Goal: Information Seeking & Learning: Learn about a topic

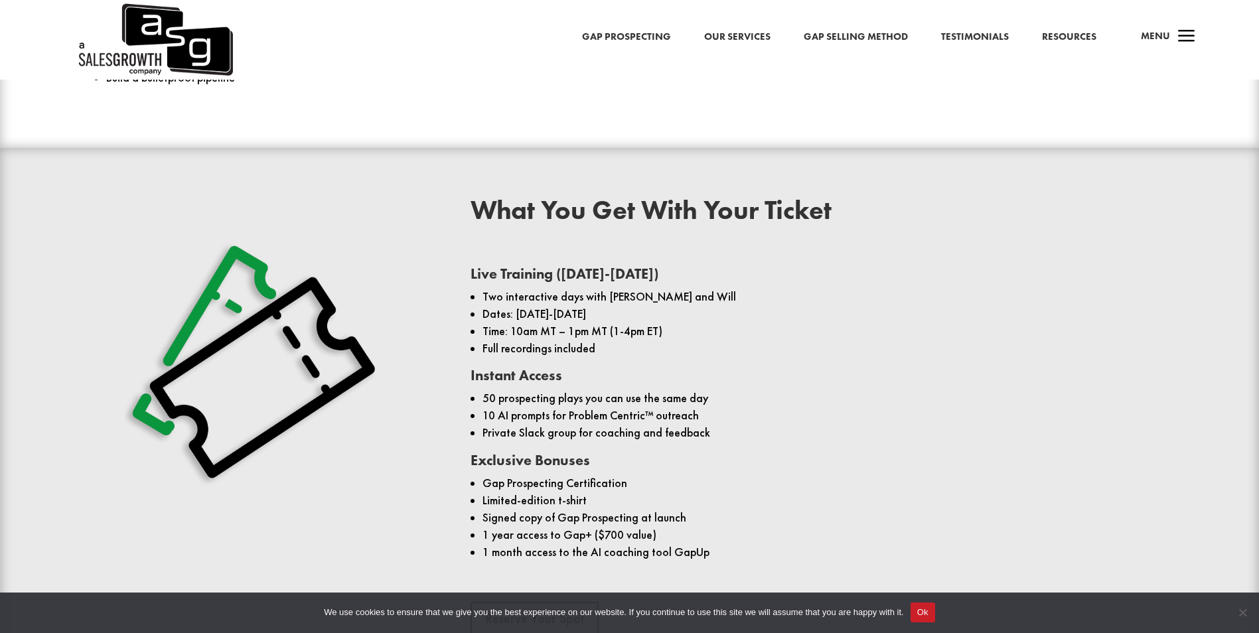
scroll to position [1105, 0]
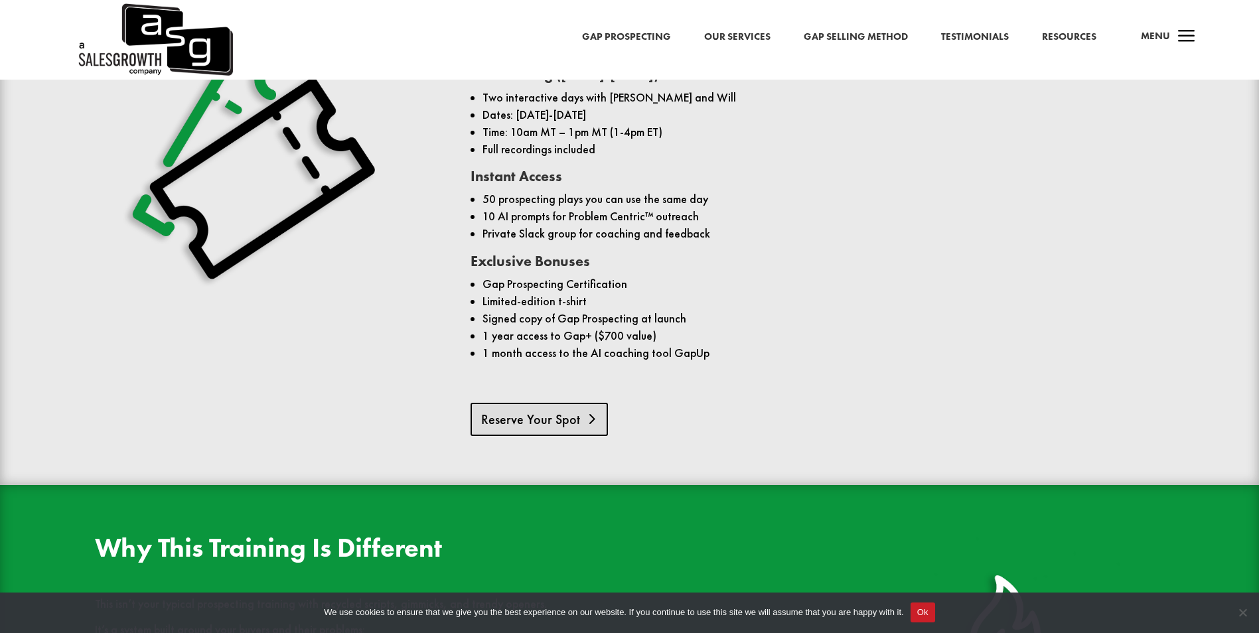
click at [500, 404] on link "Reserve Your Spot" at bounding box center [539, 419] width 137 height 33
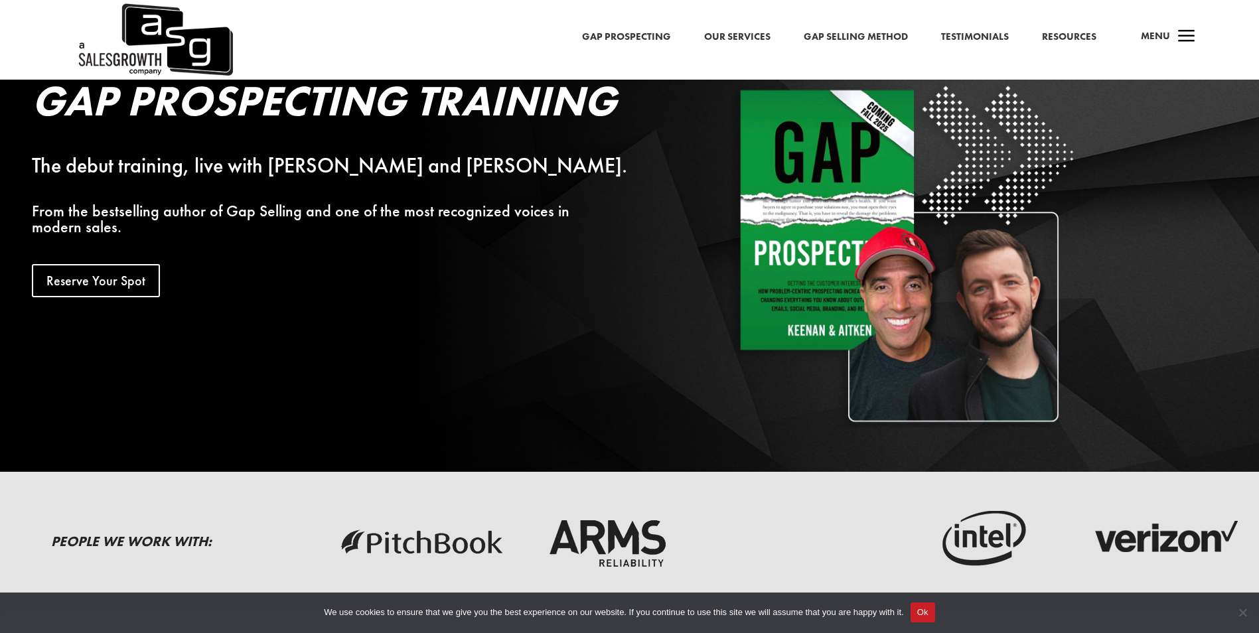
scroll to position [0, 0]
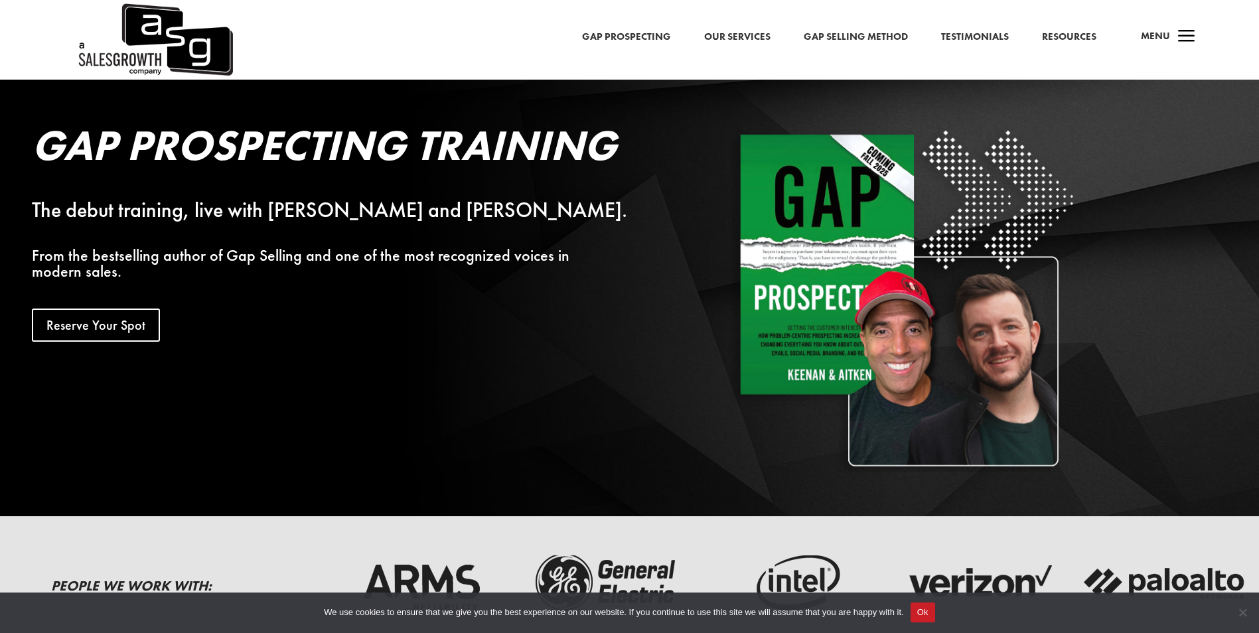
click at [729, 34] on link "Our Services" at bounding box center [737, 37] width 66 height 17
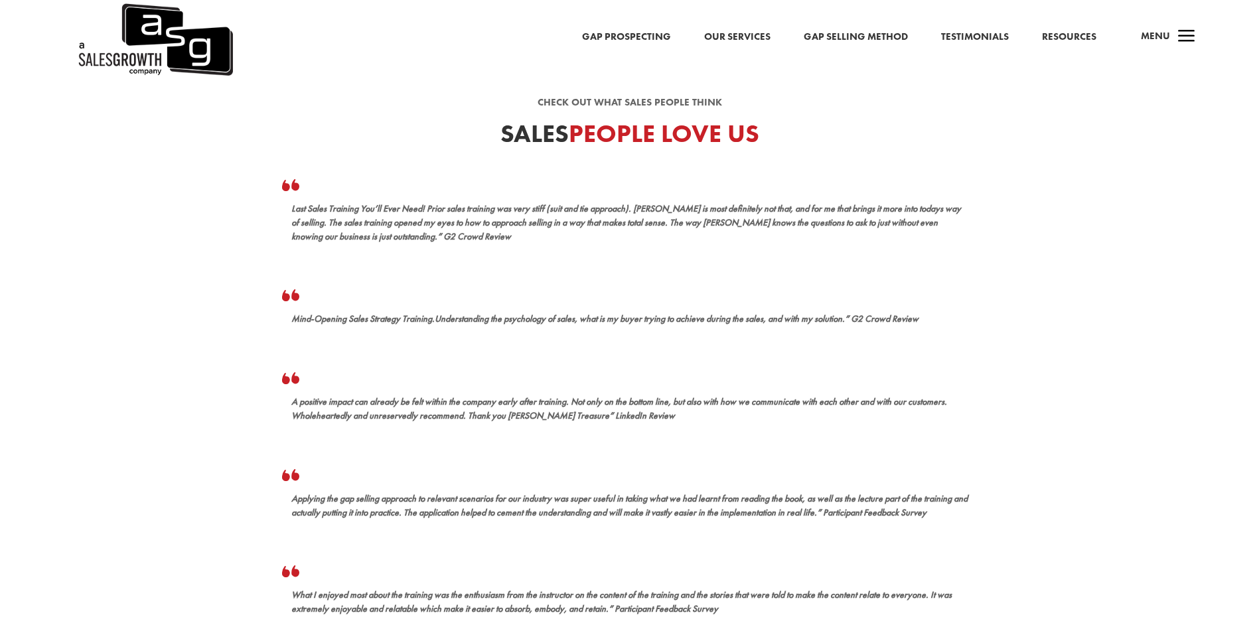
scroll to position [398, 0]
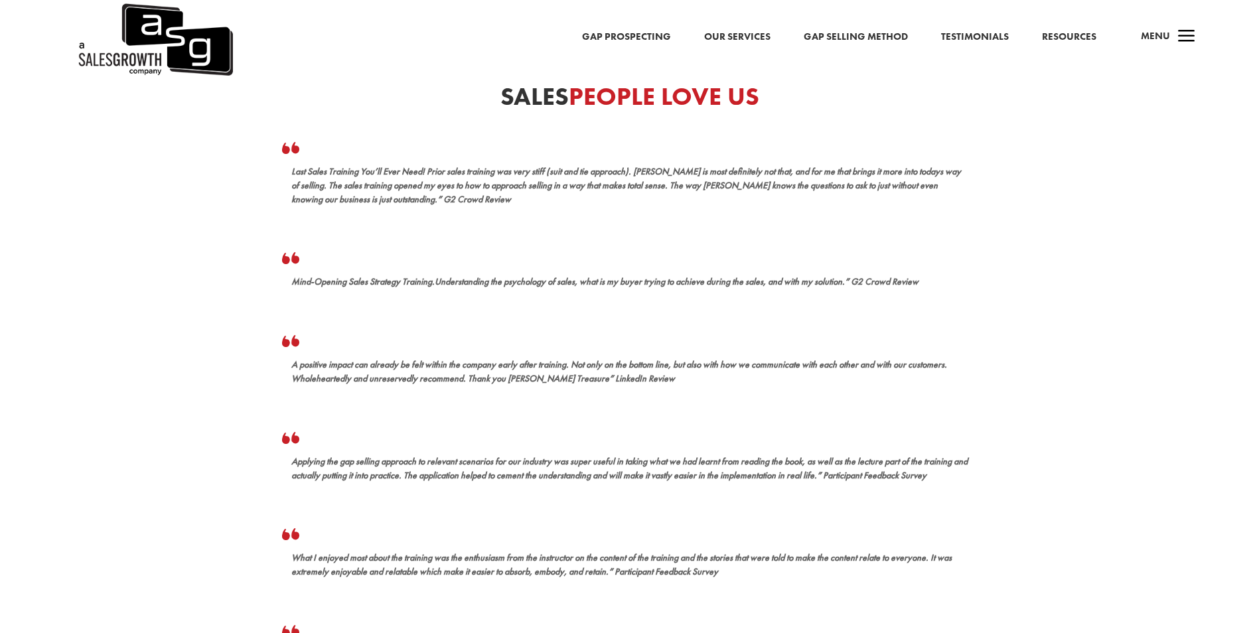
click at [889, 21] on div "Gap Prospecting Our Services Gap Selling Method Testimonials Resources a Menu" at bounding box center [629, 40] width 1259 height 80
click at [894, 33] on link "Gap Selling Method" at bounding box center [856, 37] width 104 height 17
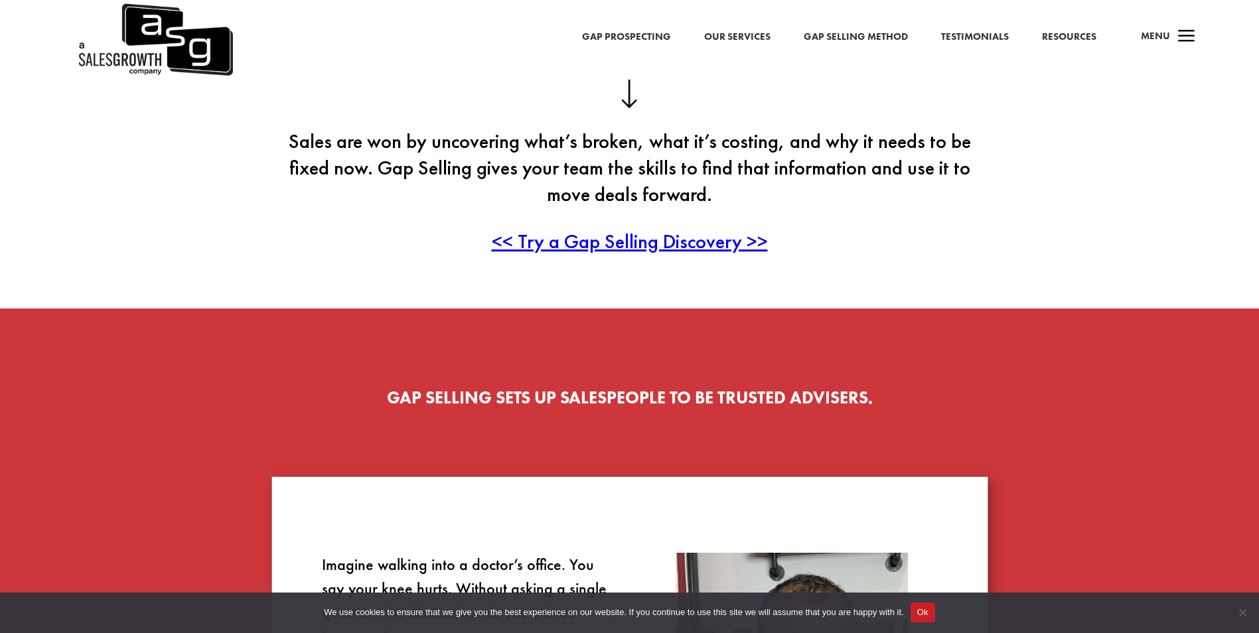
scroll to position [266, 0]
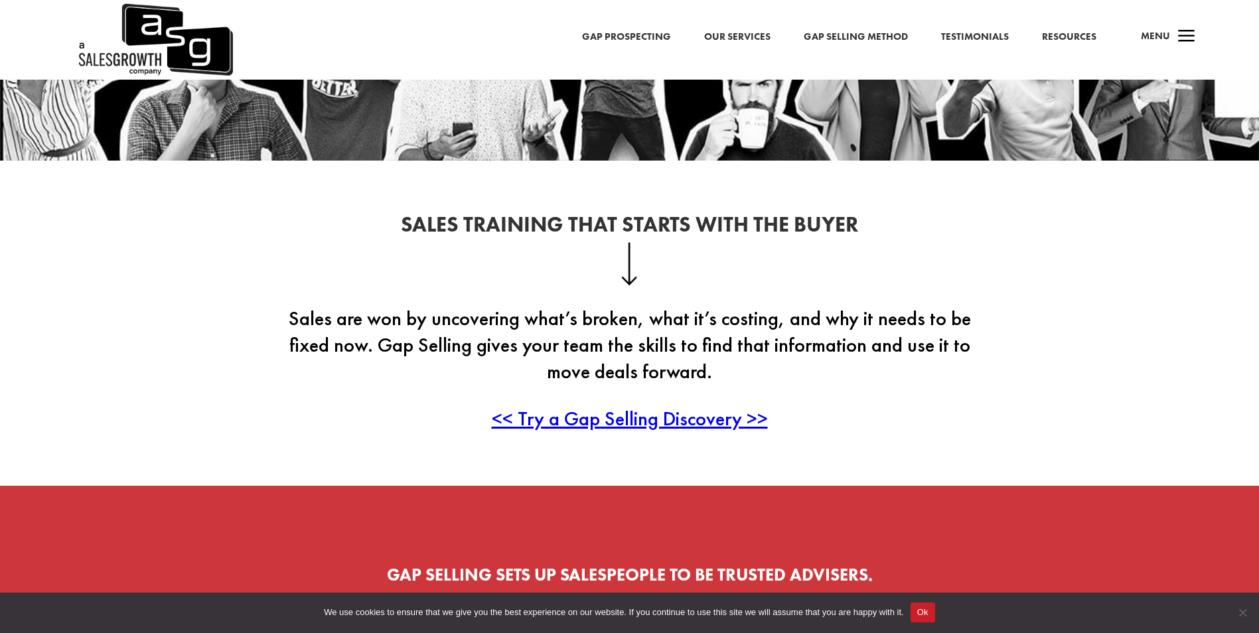
click at [570, 420] on span "<< Try a Gap Selling Discovery >>" at bounding box center [630, 419] width 276 height 26
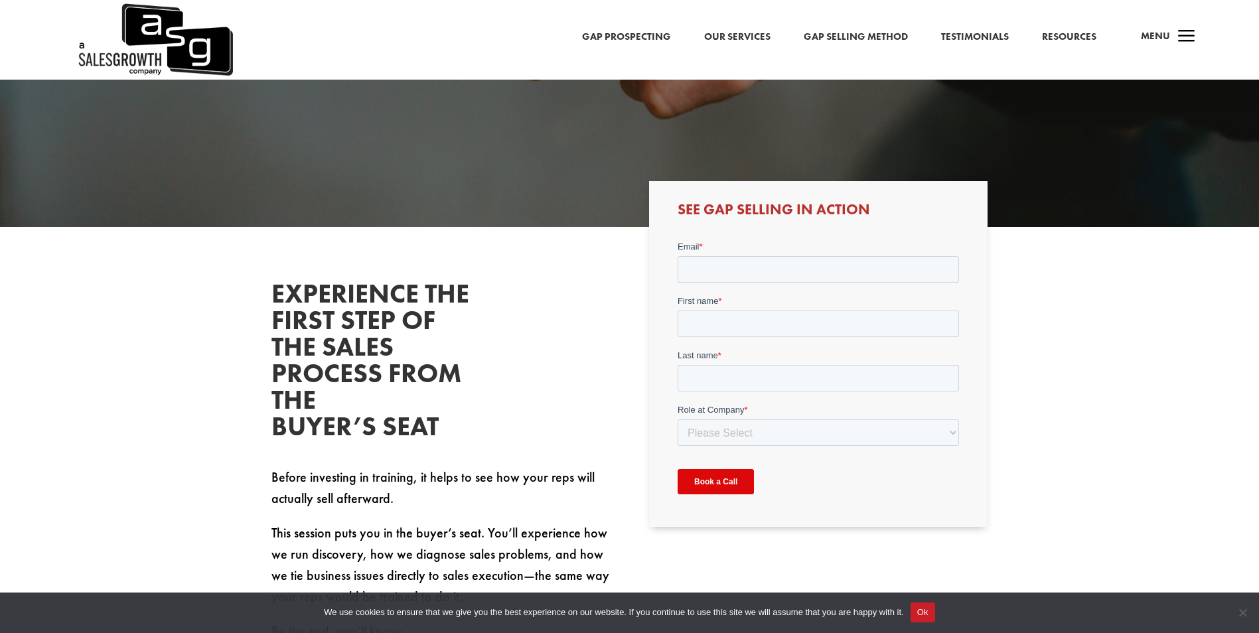
scroll to position [133, 0]
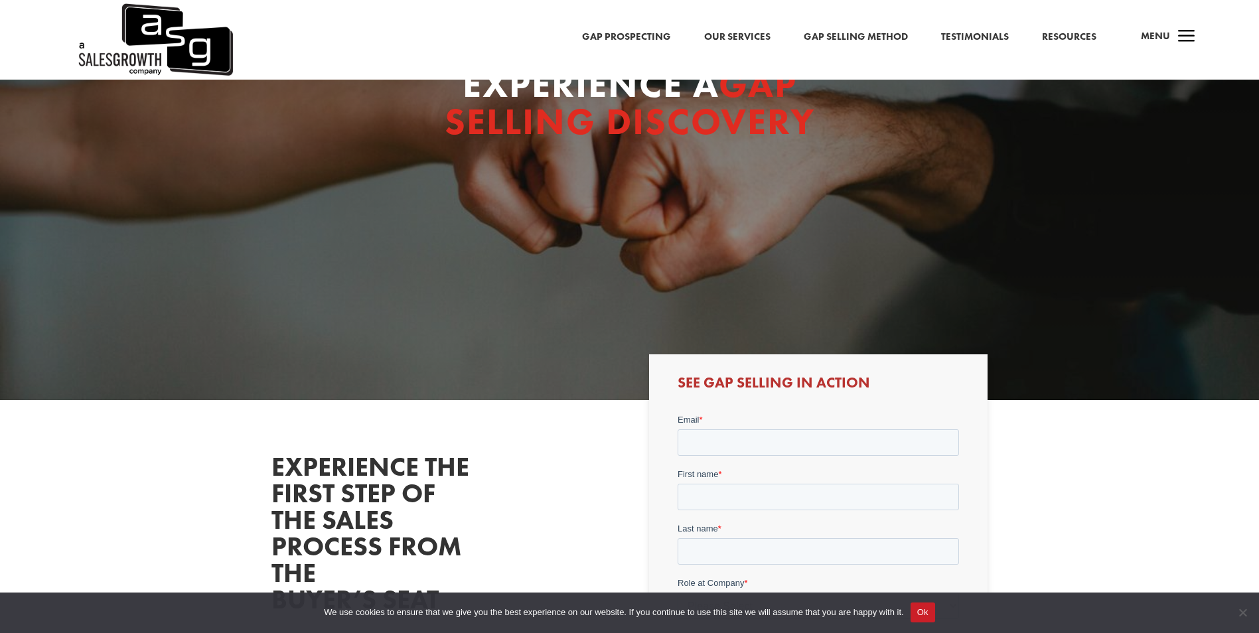
click at [980, 39] on link "Testimonials" at bounding box center [975, 37] width 68 height 17
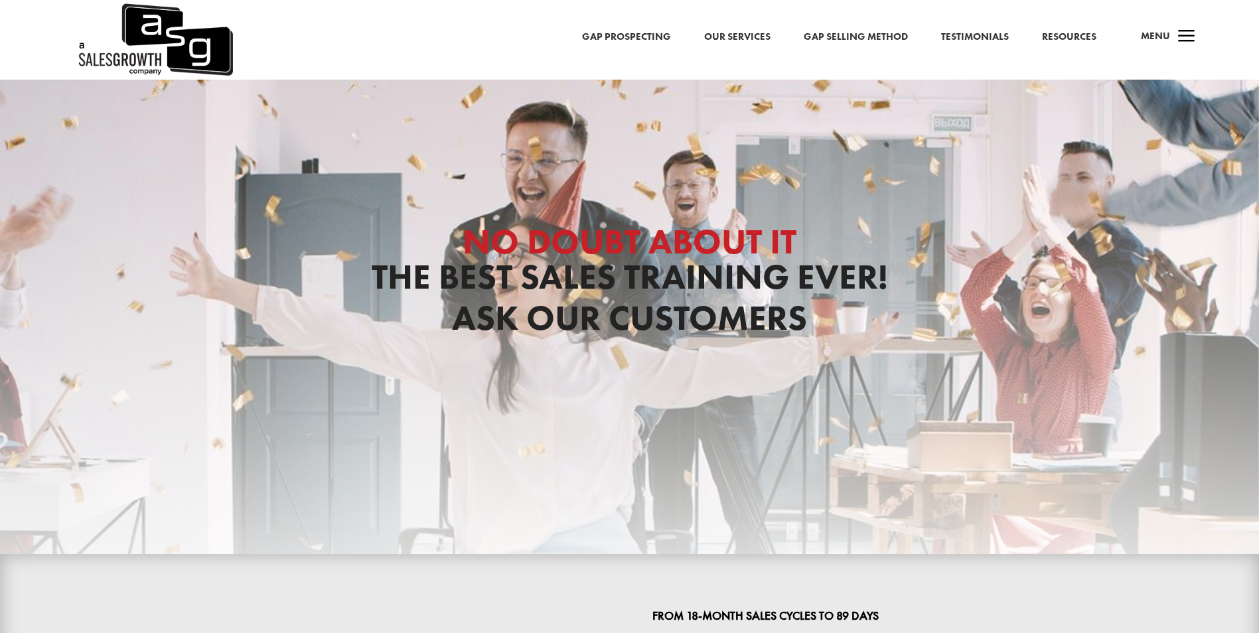
click at [1078, 36] on link "Resources" at bounding box center [1069, 37] width 54 height 17
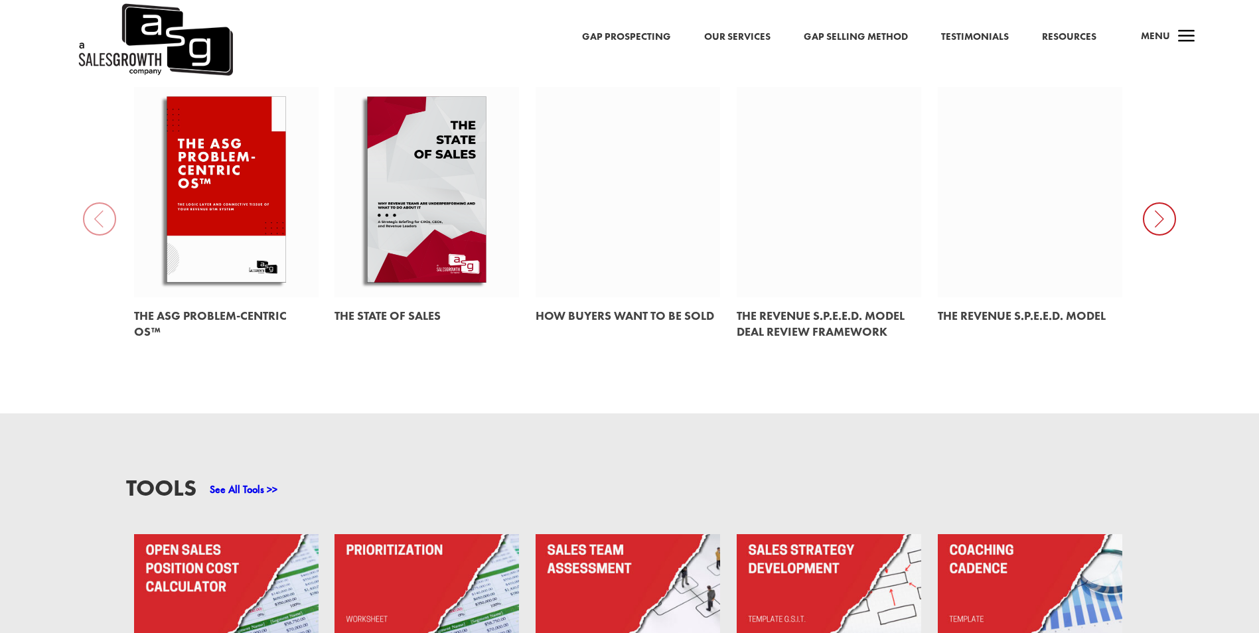
scroll to position [1062, 0]
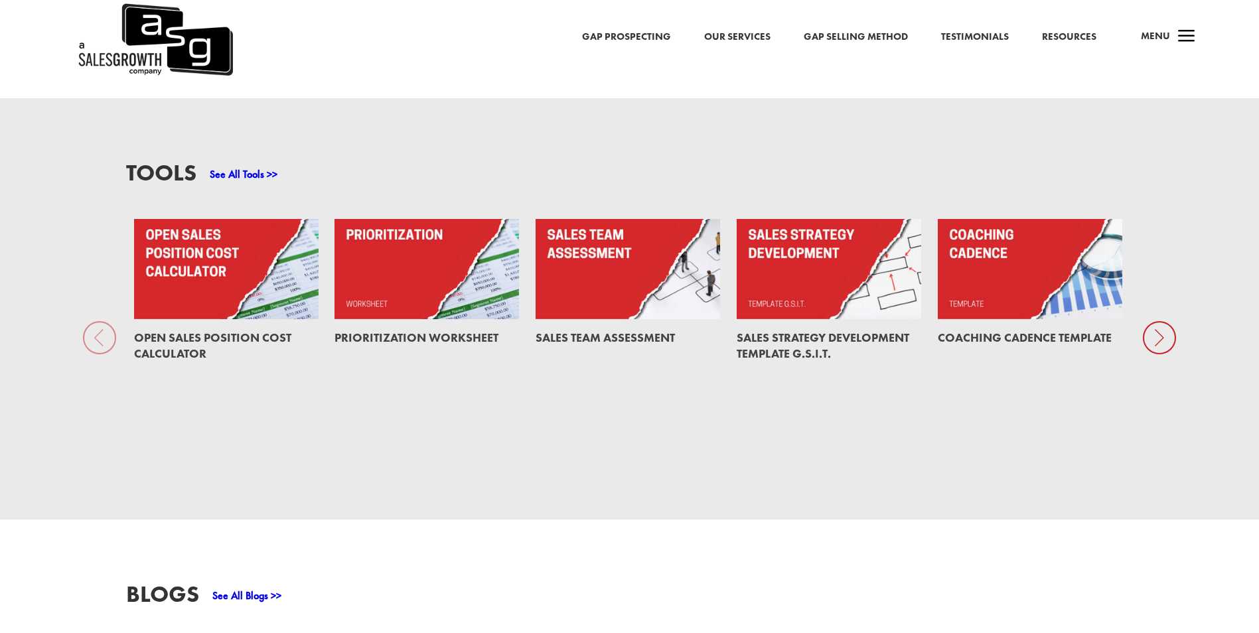
click at [1176, 42] on span "a" at bounding box center [1187, 37] width 27 height 27
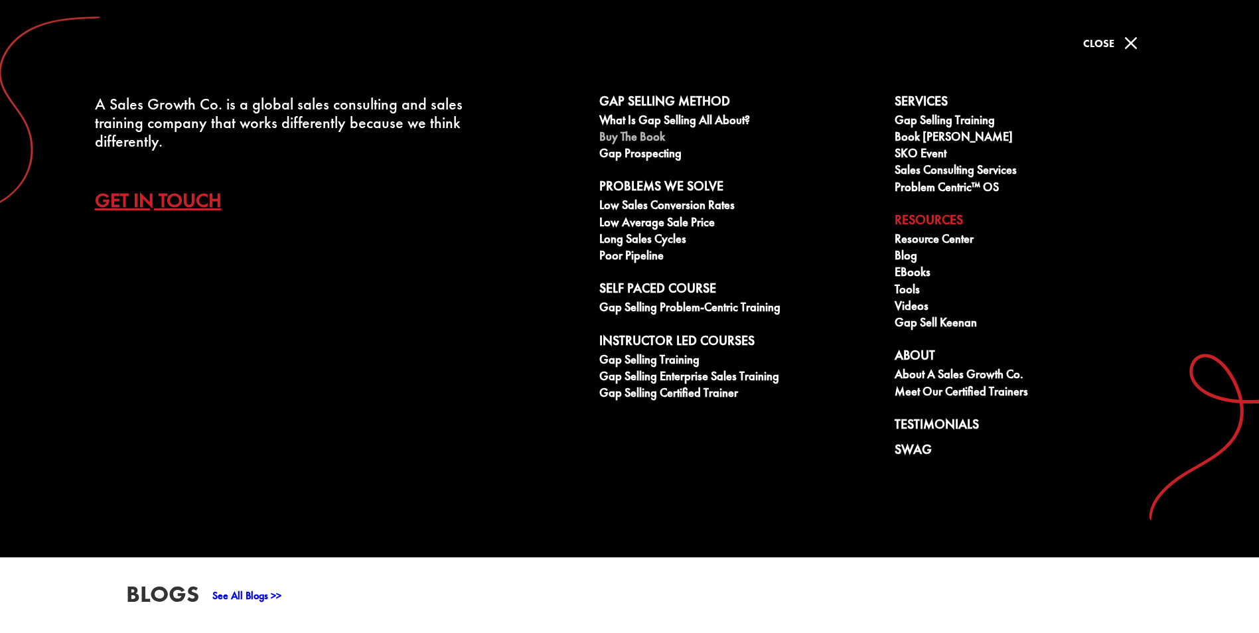
click at [655, 133] on link "Buy The Book" at bounding box center [739, 138] width 281 height 17
